Goal: Navigation & Orientation: Go to known website

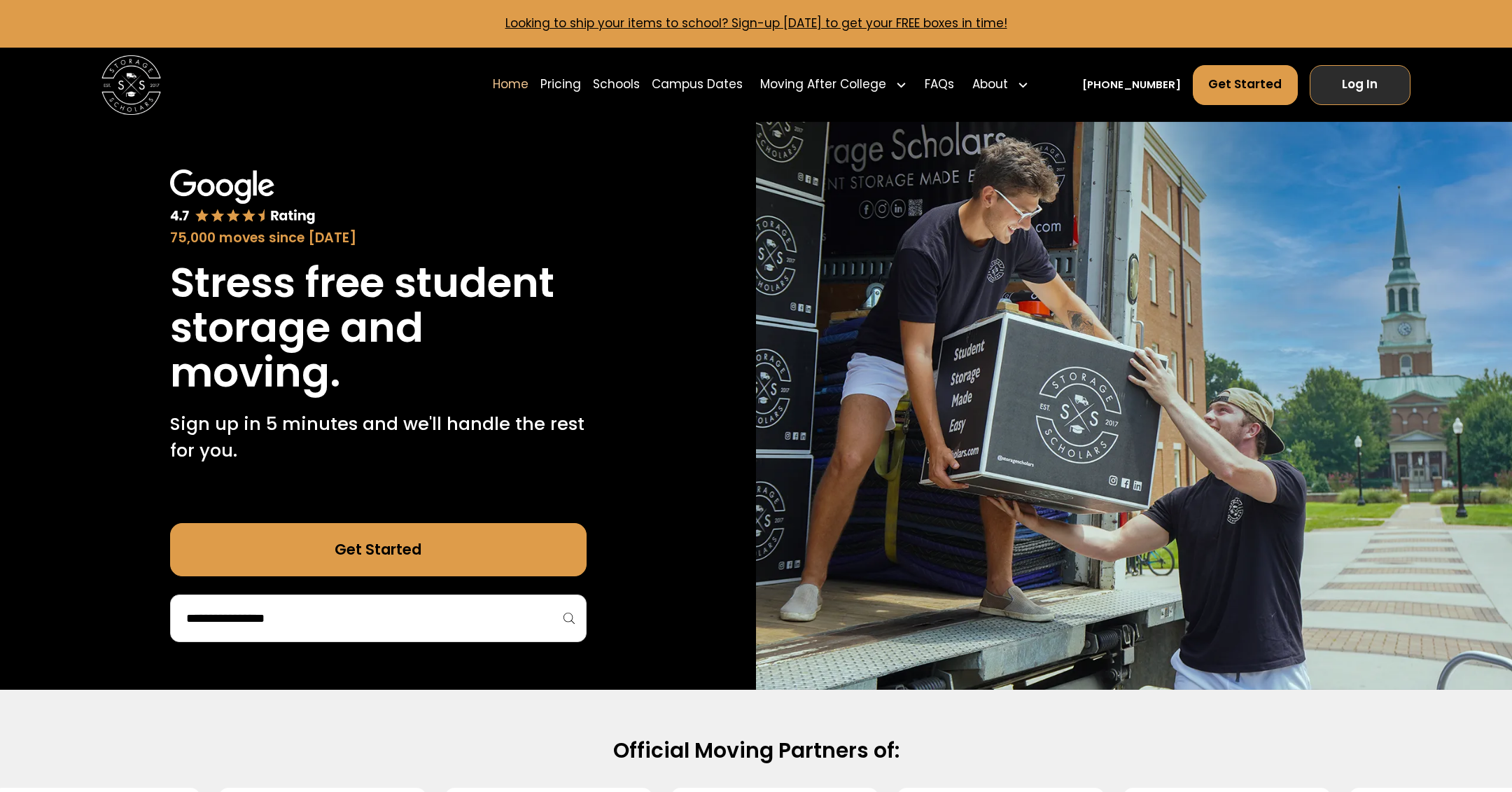
click at [1352, 85] on link "Log In" at bounding box center [1361, 85] width 101 height 40
click at [1331, 93] on link "Log In" at bounding box center [1361, 85] width 101 height 40
click at [1359, 77] on link "Log In" at bounding box center [1361, 85] width 101 height 40
